Goal: Task Accomplishment & Management: Complete application form

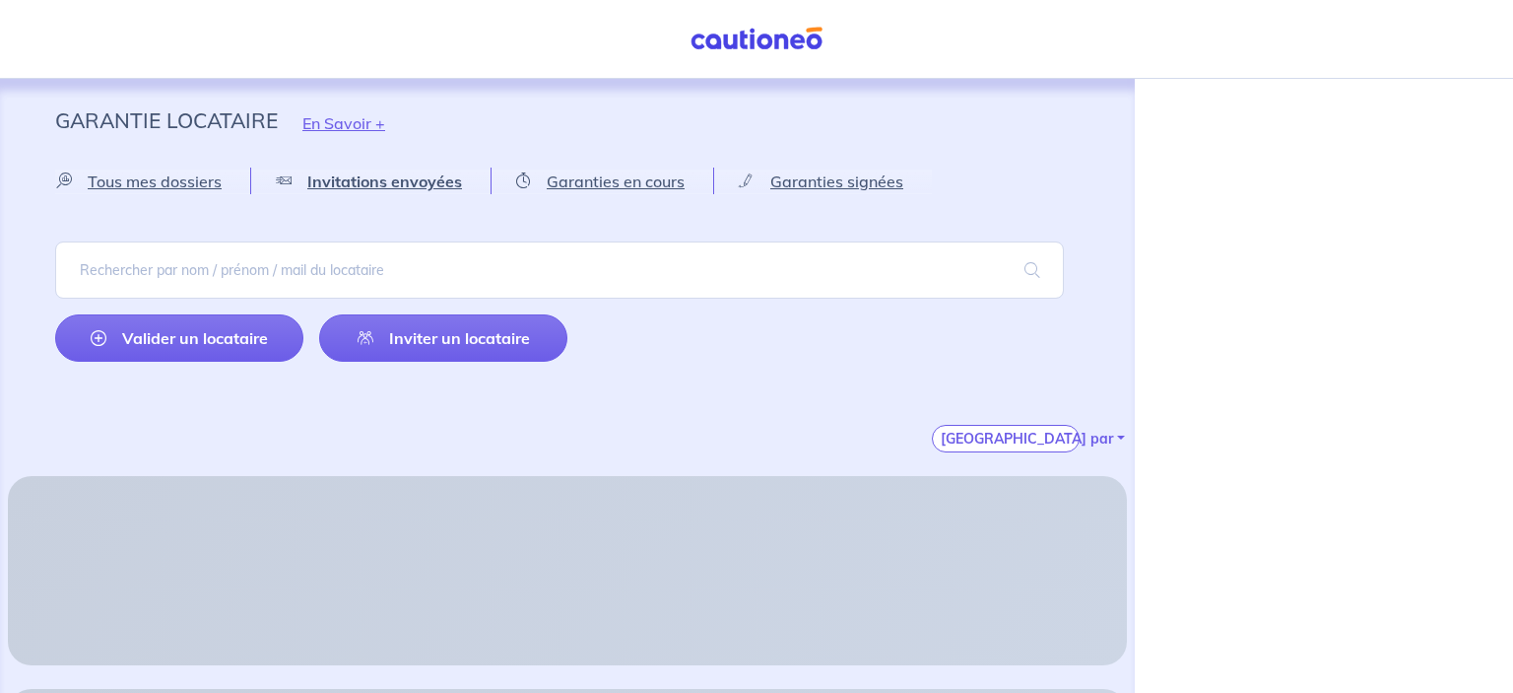
click at [779, 38] on img at bounding box center [757, 39] width 148 height 25
click at [467, 339] on link "Inviter un locataire" at bounding box center [443, 337] width 248 height 47
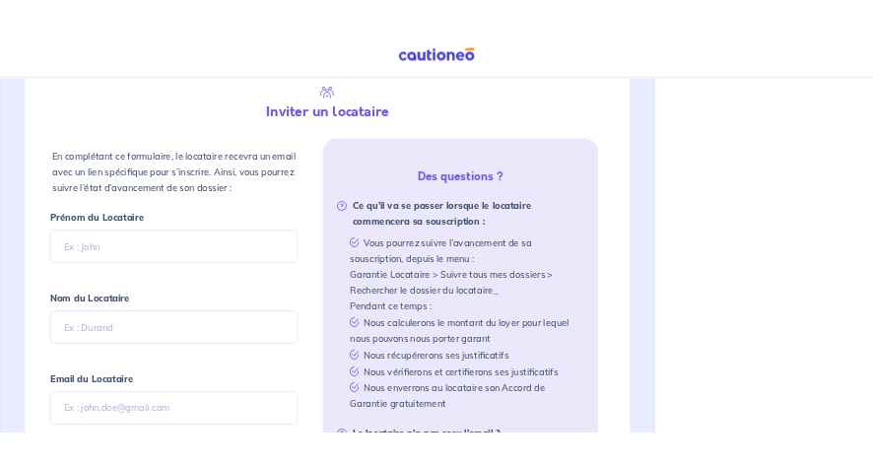
scroll to position [465, 0]
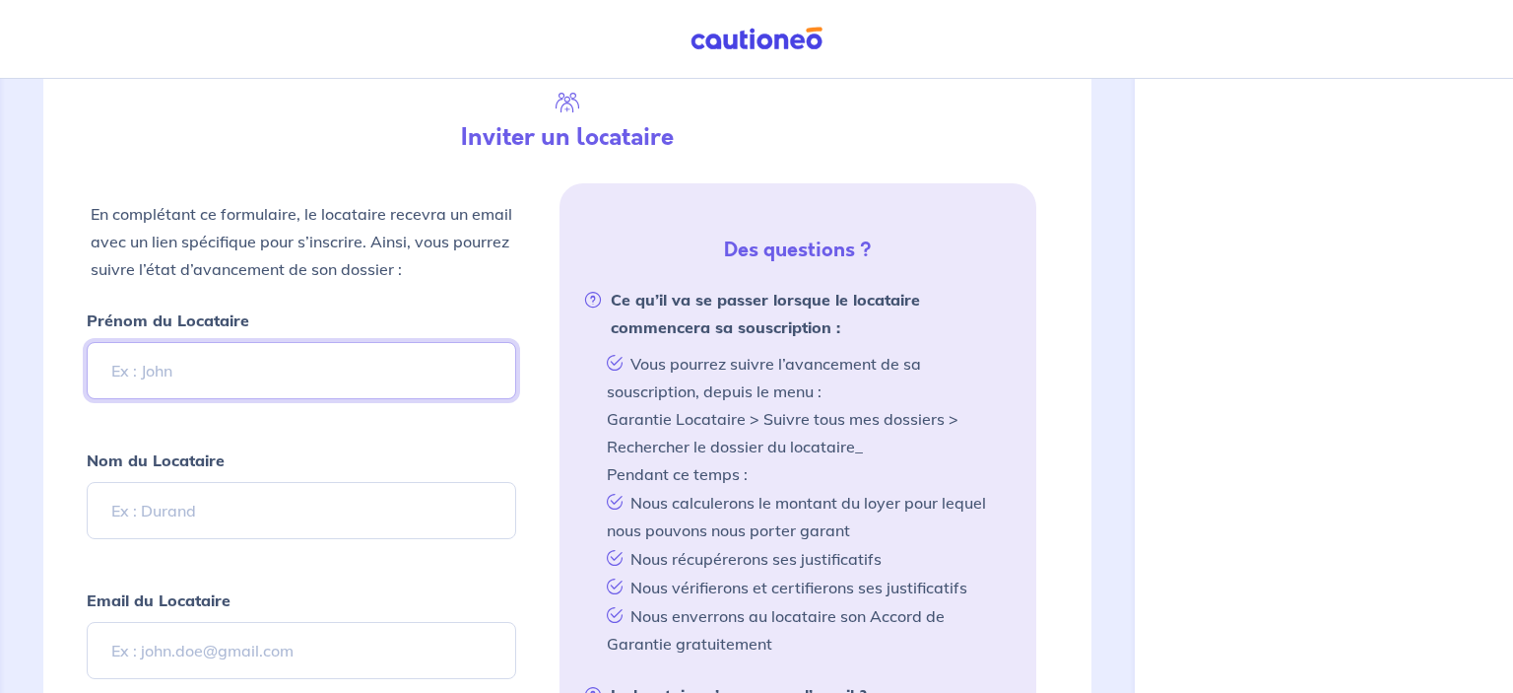
click at [236, 347] on input "Prénom du Locataire" at bounding box center [302, 370] width 430 height 57
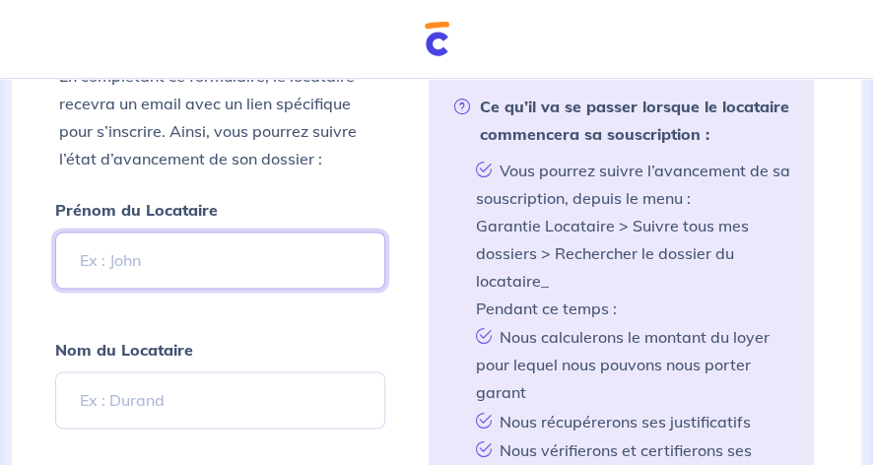
scroll to position [674, 0]
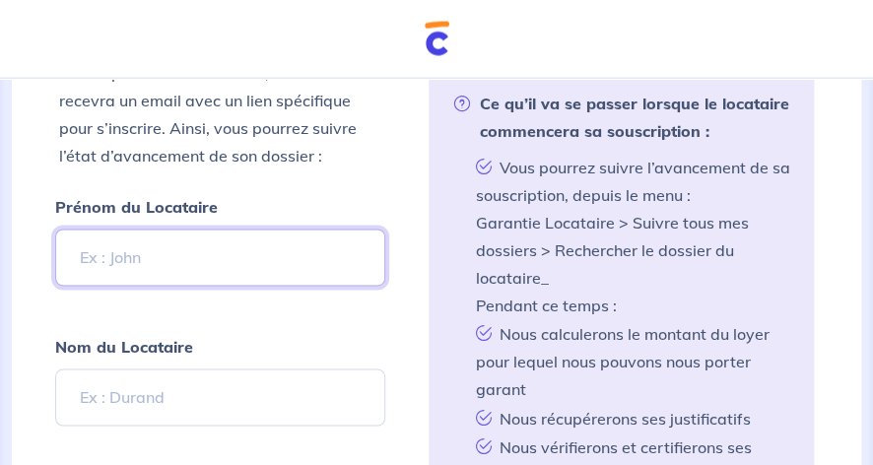
paste input "MARA"
type input "MARA"
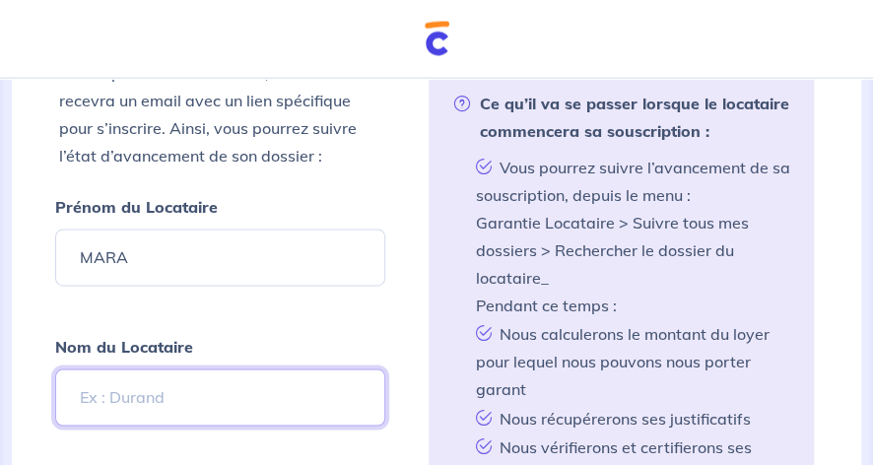
drag, startPoint x: 124, startPoint y: 407, endPoint x: 121, endPoint y: 395, distance: 12.2
click at [123, 406] on input "Nom du Locataire" at bounding box center [220, 397] width 330 height 57
paste input "[PERSON_NAME]"
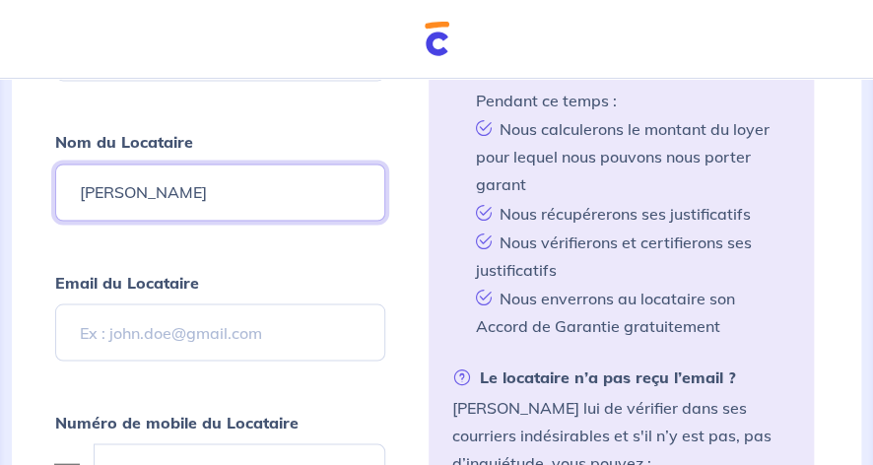
scroll to position [882, 0]
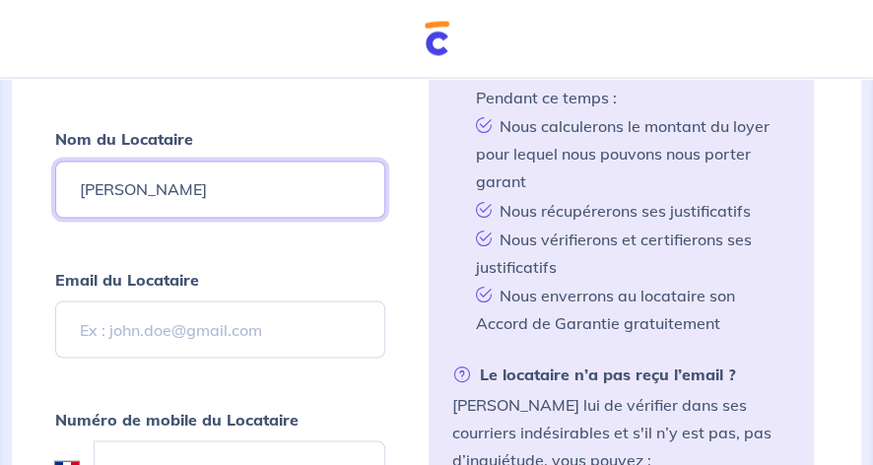
type input "[PERSON_NAME]"
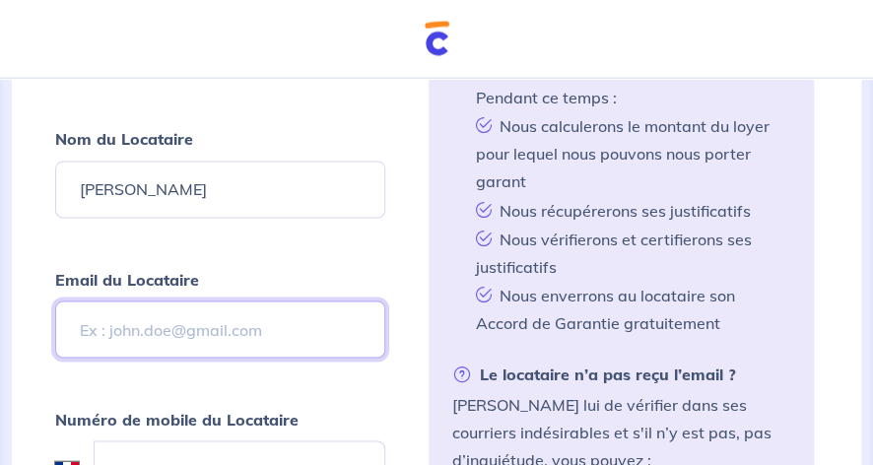
drag, startPoint x: 133, startPoint y: 331, endPoint x: 105, endPoint y: 337, distance: 28.2
click at [132, 331] on input "Email du Locataire" at bounding box center [220, 329] width 330 height 57
paste input "[EMAIL_ADDRESS][DOMAIN_NAME]"
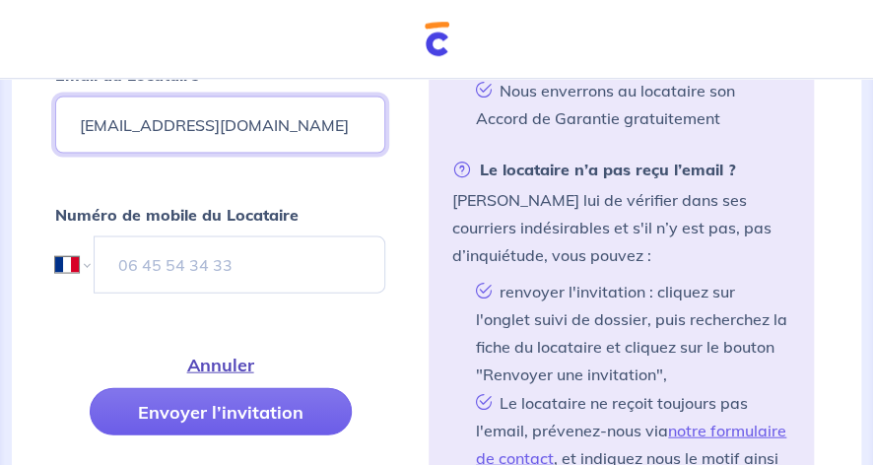
scroll to position [1090, 0]
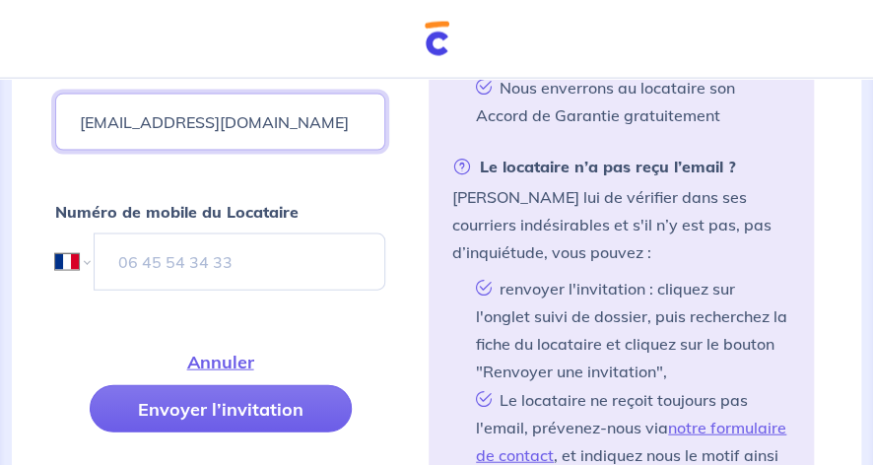
type input "[EMAIL_ADDRESS][DOMAIN_NAME]"
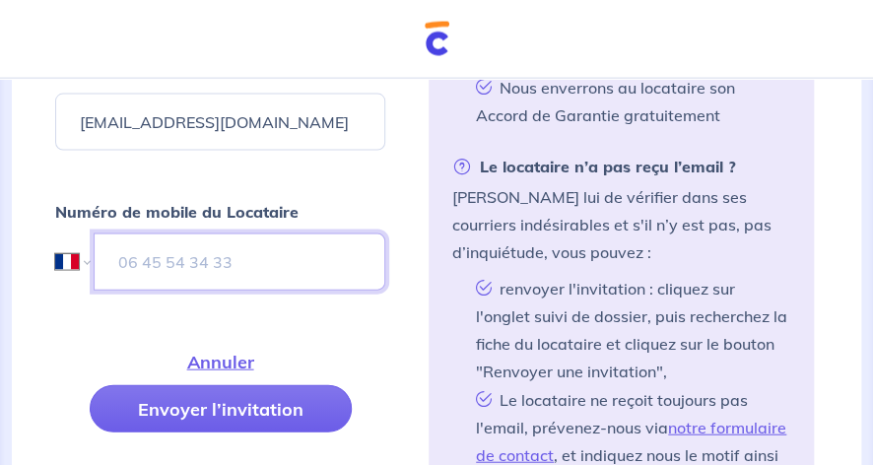
click at [162, 256] on input "tel" at bounding box center [240, 261] width 292 height 57
paste input "[PHONE_NUMBER]"
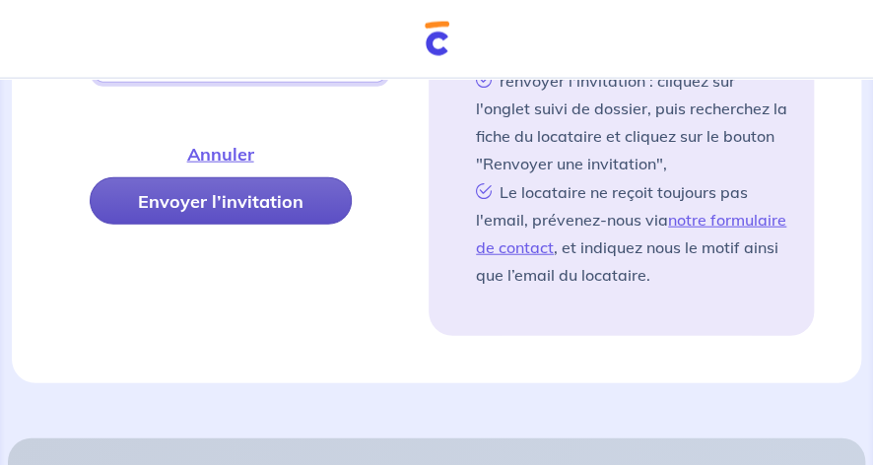
type input "[PHONE_NUMBER]"
click at [220, 196] on button "Envoyer l’invitation" at bounding box center [221, 200] width 262 height 47
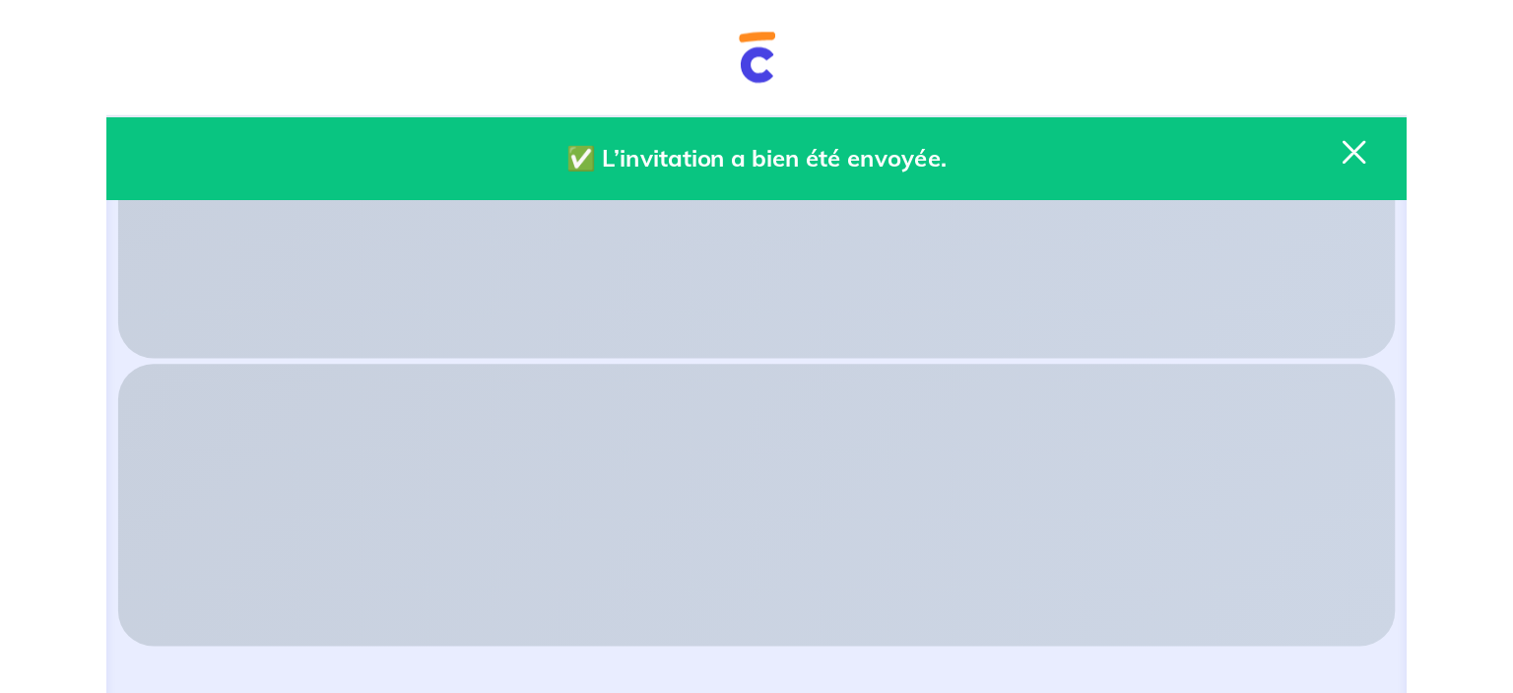
scroll to position [44, 0]
